Goal: Information Seeking & Learning: Find specific fact

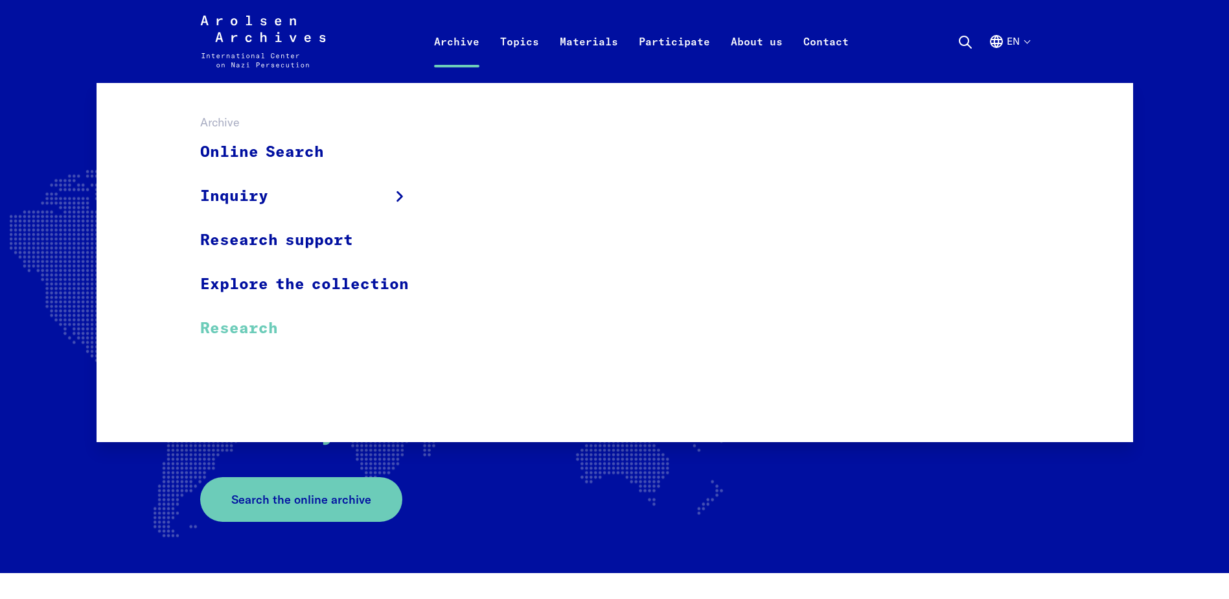
click at [248, 327] on link "Research" at bounding box center [312, 327] width 225 height 43
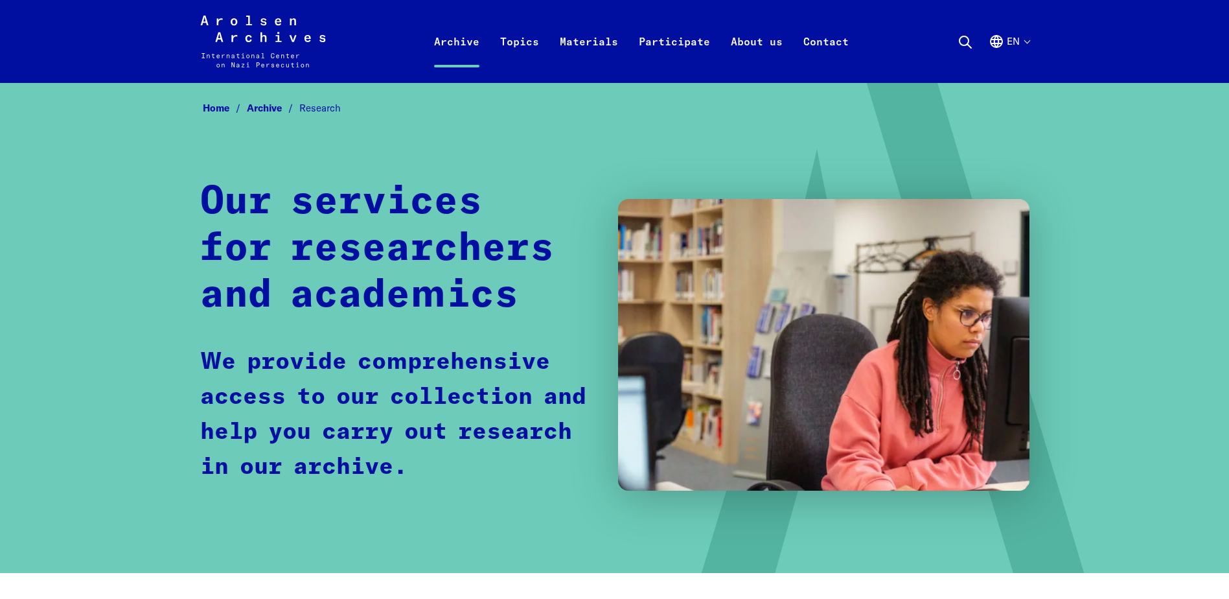
click at [323, 102] on span "Research" at bounding box center [319, 108] width 41 height 12
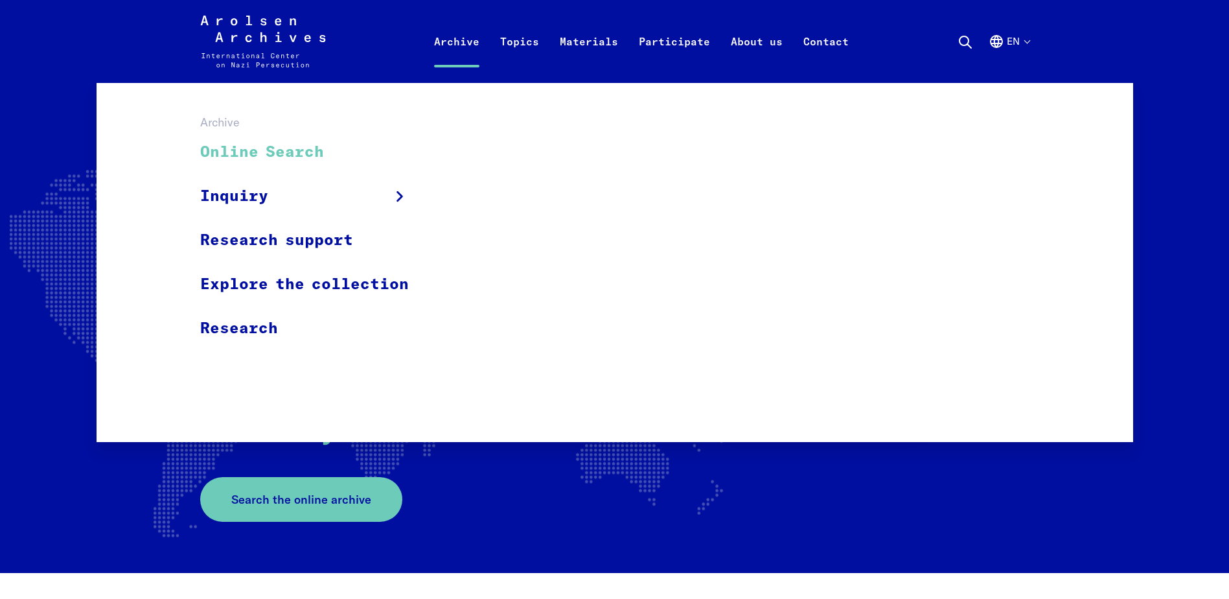
click at [257, 146] on link "Online Search" at bounding box center [312, 152] width 225 height 43
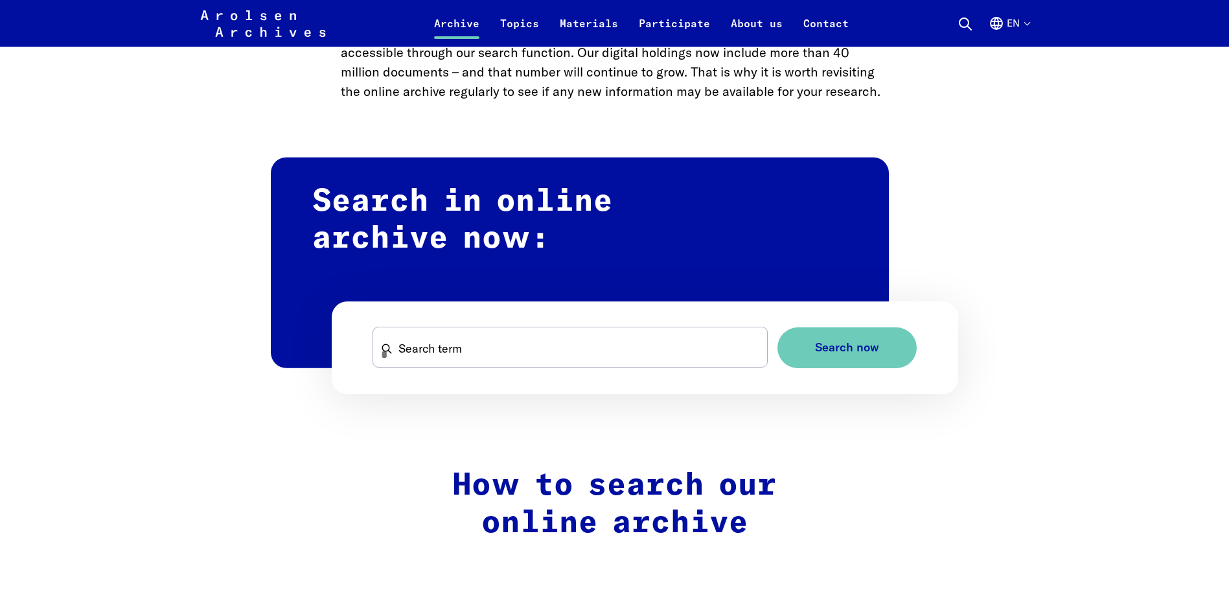
scroll to position [777, 0]
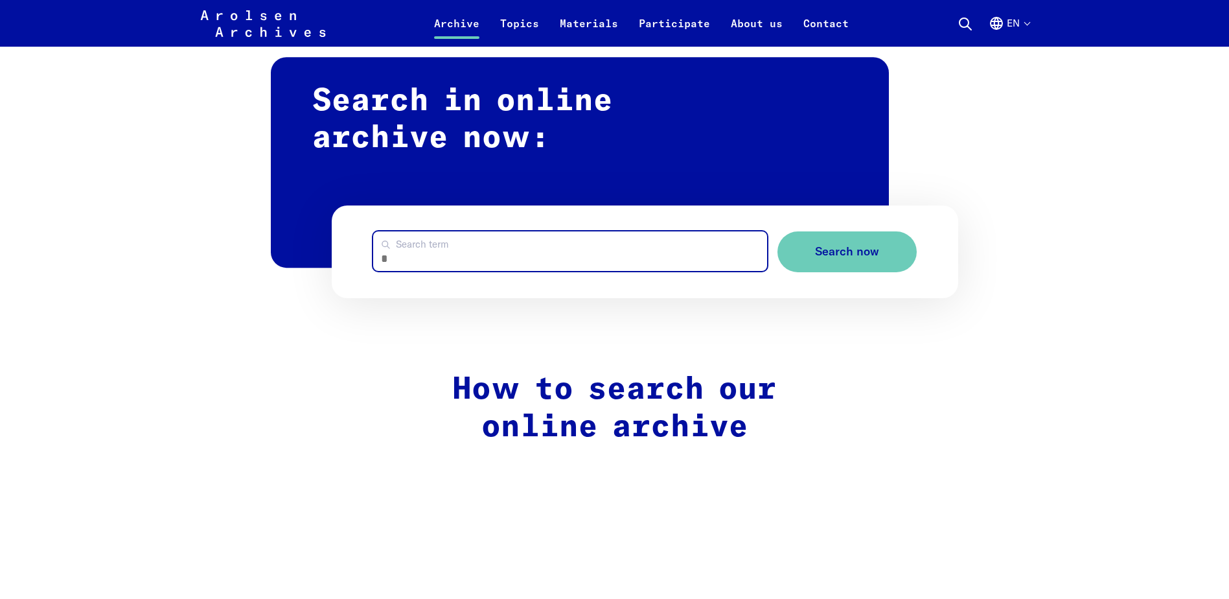
click at [478, 257] on input "Search term" at bounding box center [570, 251] width 394 height 40
type input "**********"
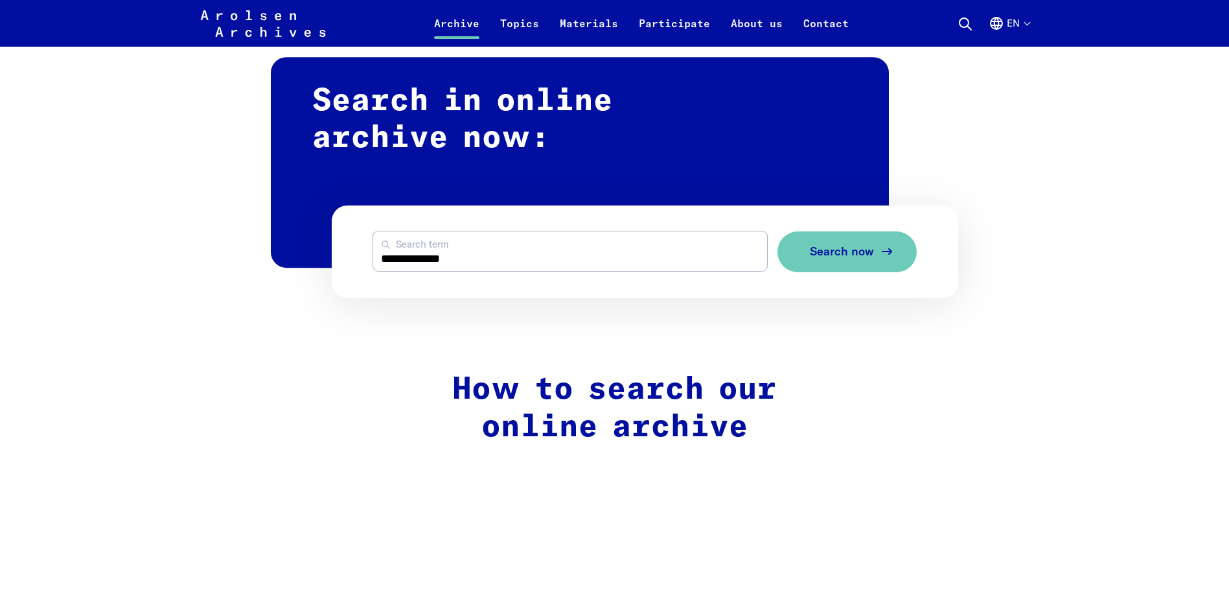
click at [797, 249] on button "Search now" at bounding box center [846, 251] width 139 height 41
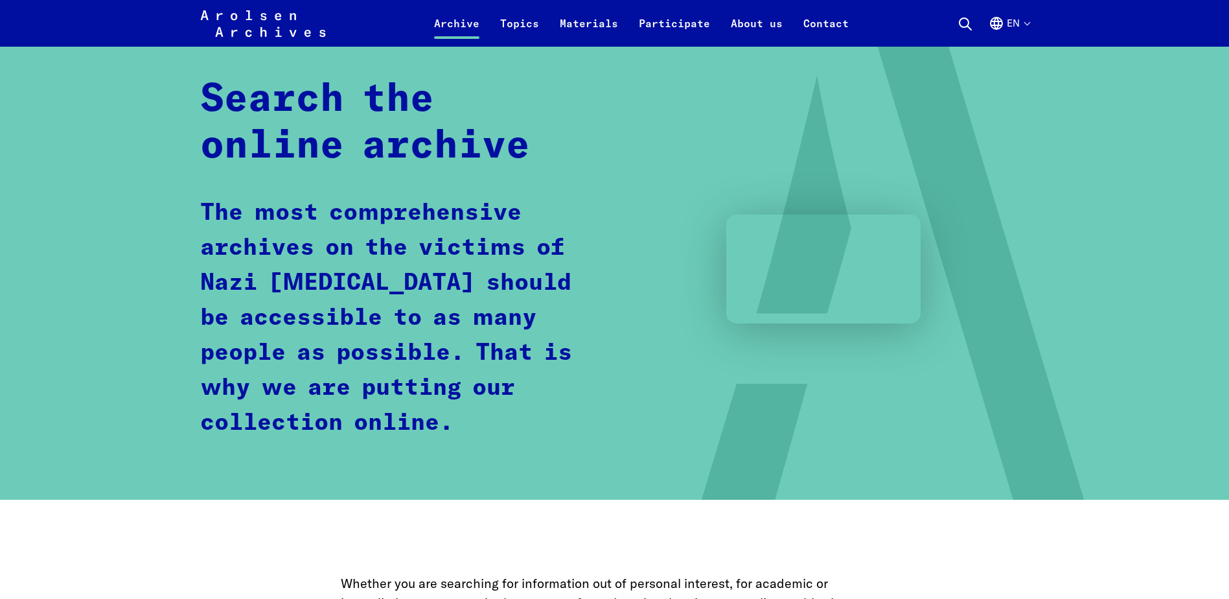
scroll to position [0, 0]
